Goal: Check status: Check status

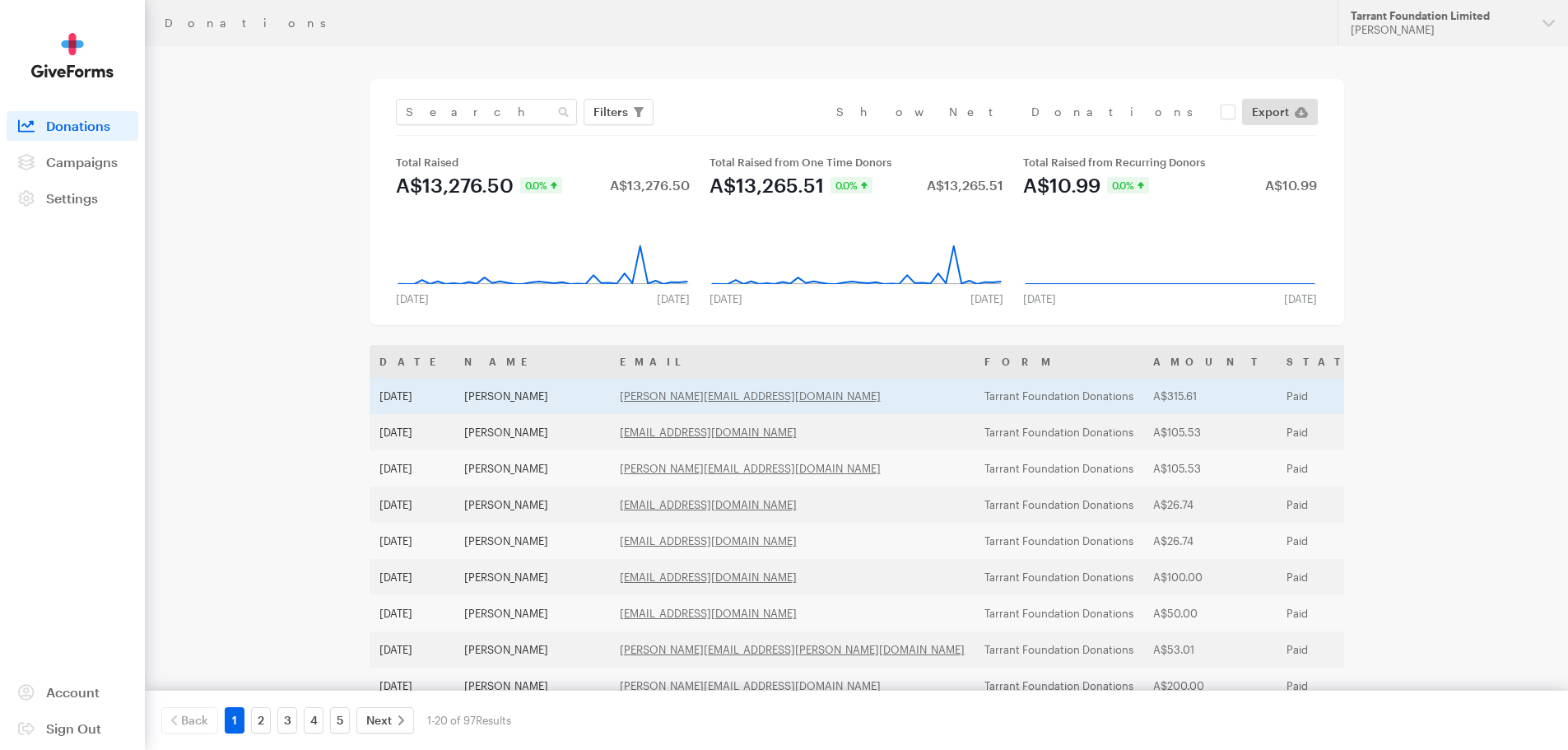
click at [492, 398] on td "[PERSON_NAME]" at bounding box center [532, 396] width 156 height 37
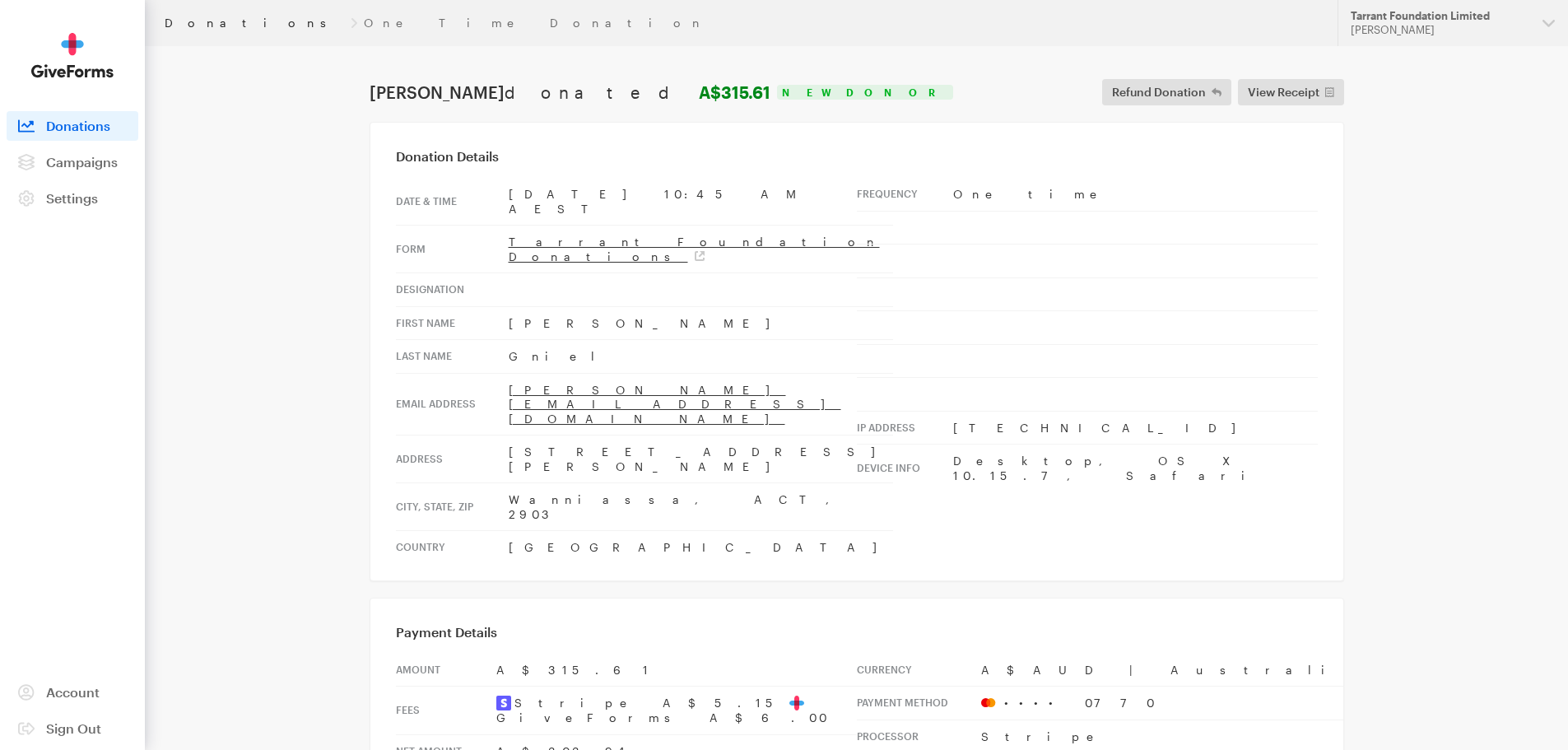
click at [178, 23] on link "Donations" at bounding box center [254, 22] width 180 height 13
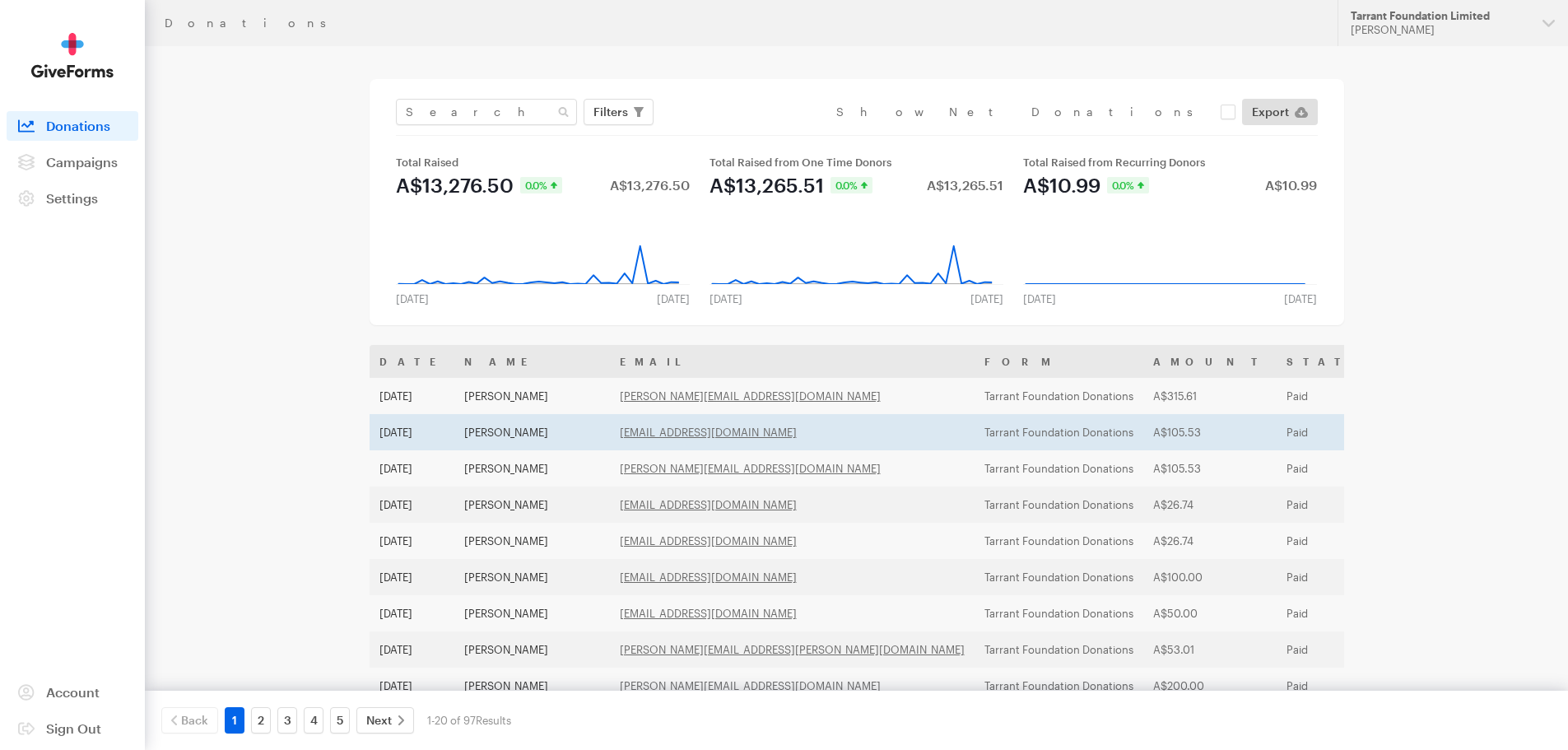
click at [493, 430] on td "Diane Hesse" at bounding box center [532, 432] width 156 height 37
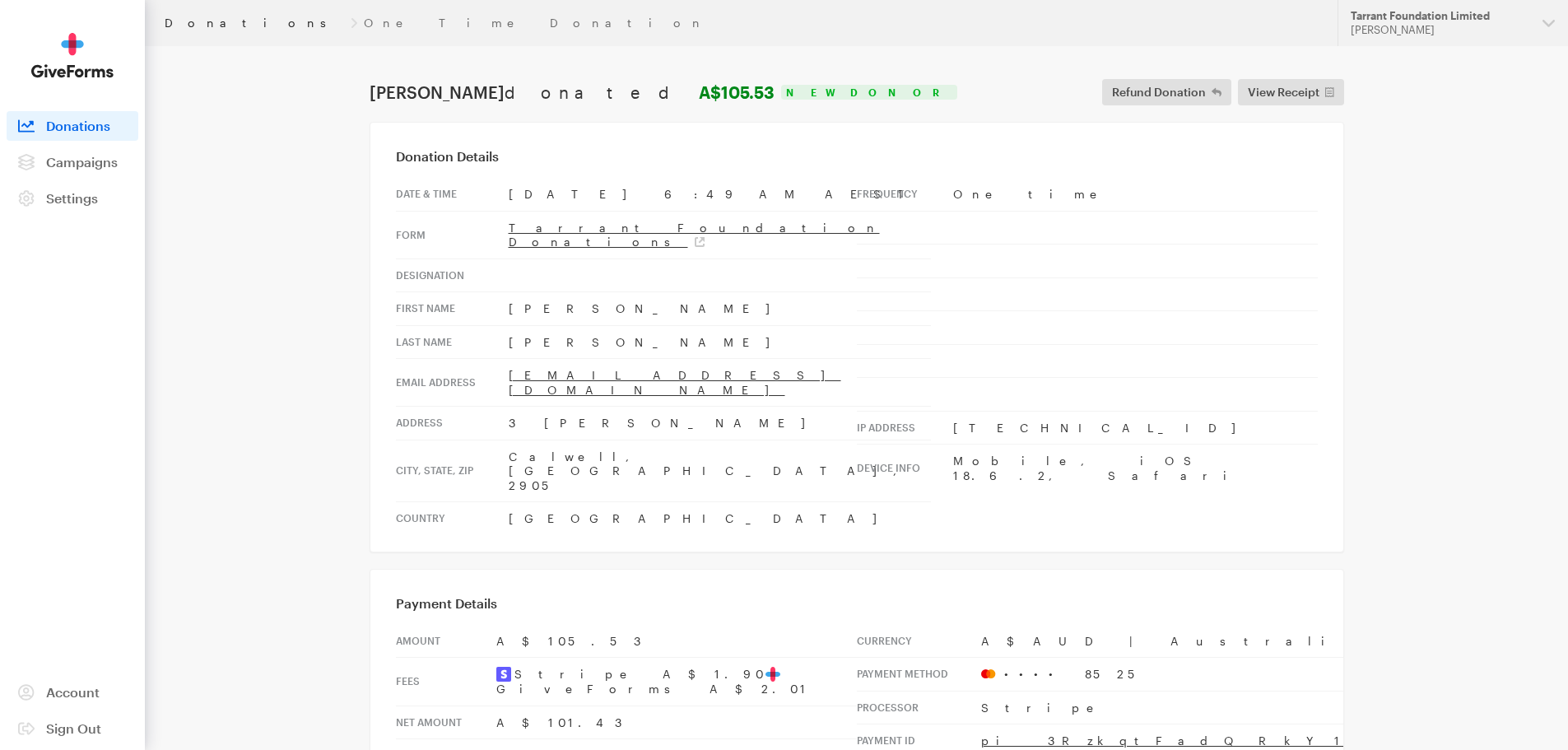
click at [200, 27] on link "Donations" at bounding box center [254, 22] width 180 height 13
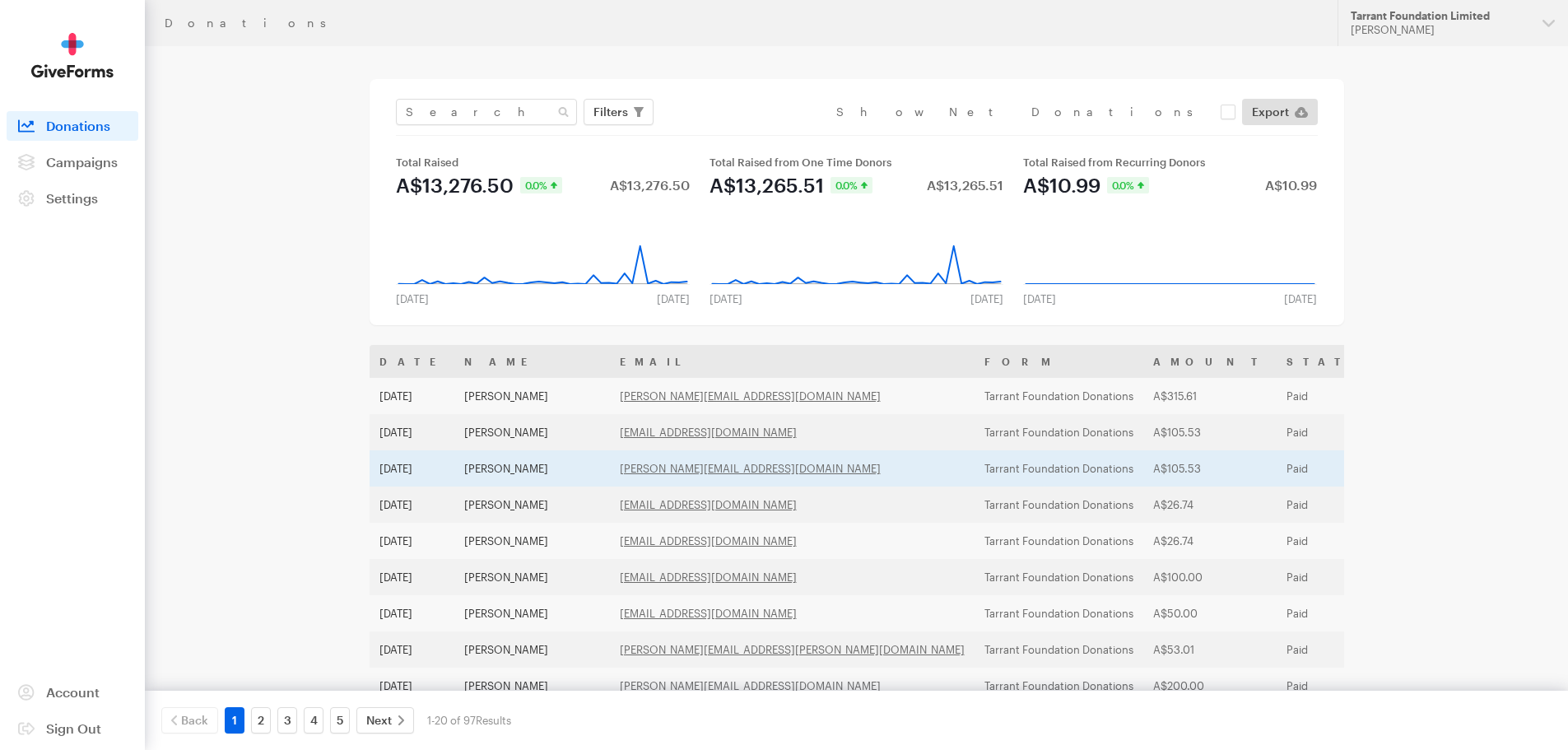
click at [508, 464] on td "[PERSON_NAME]" at bounding box center [532, 468] width 156 height 37
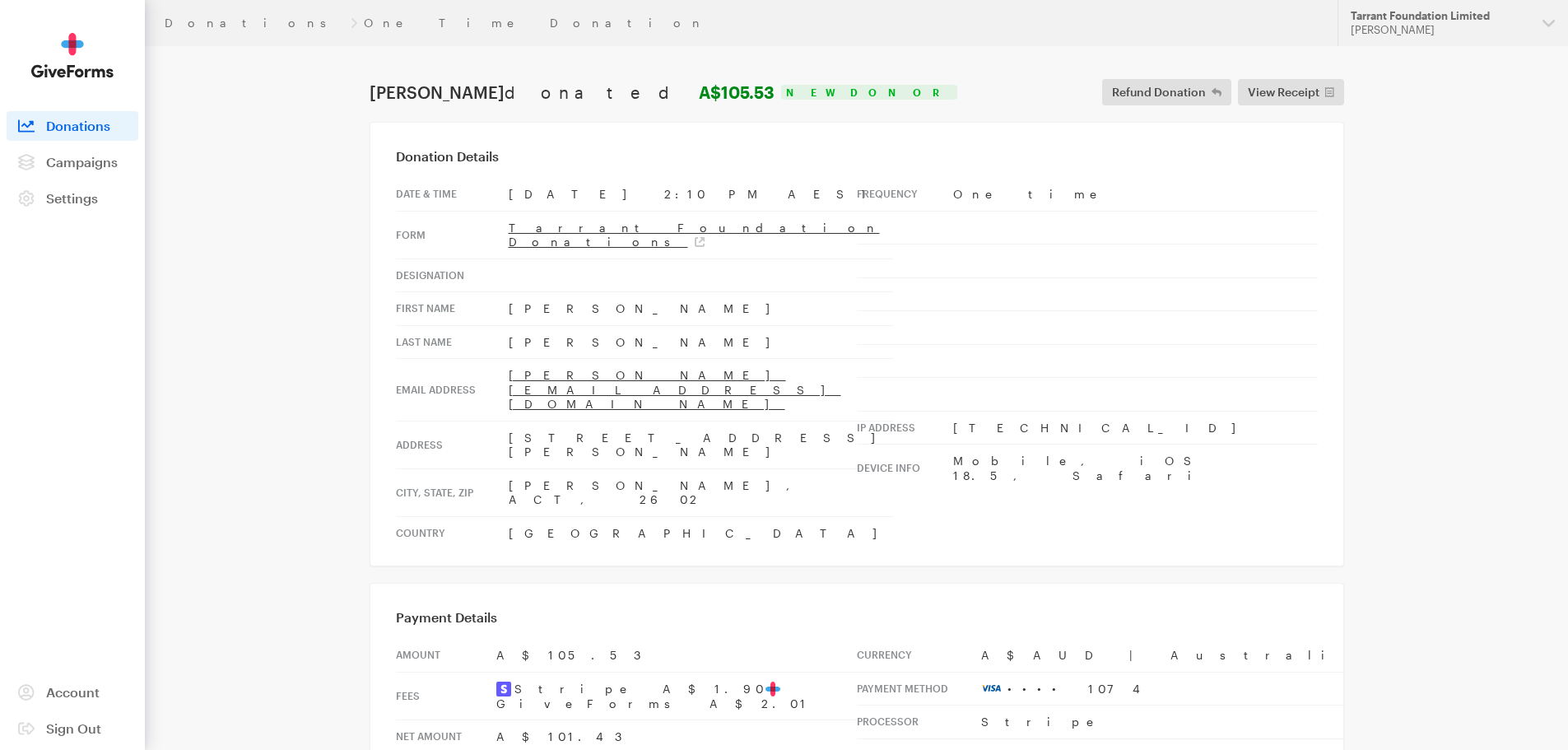
click at [1479, 341] on div "Donations One Time Donation Updates Support Tarrant Foundation Limited [PERSON_…" at bounding box center [784, 449] width 1568 height 897
